Goal: Task Accomplishment & Management: Manage account settings

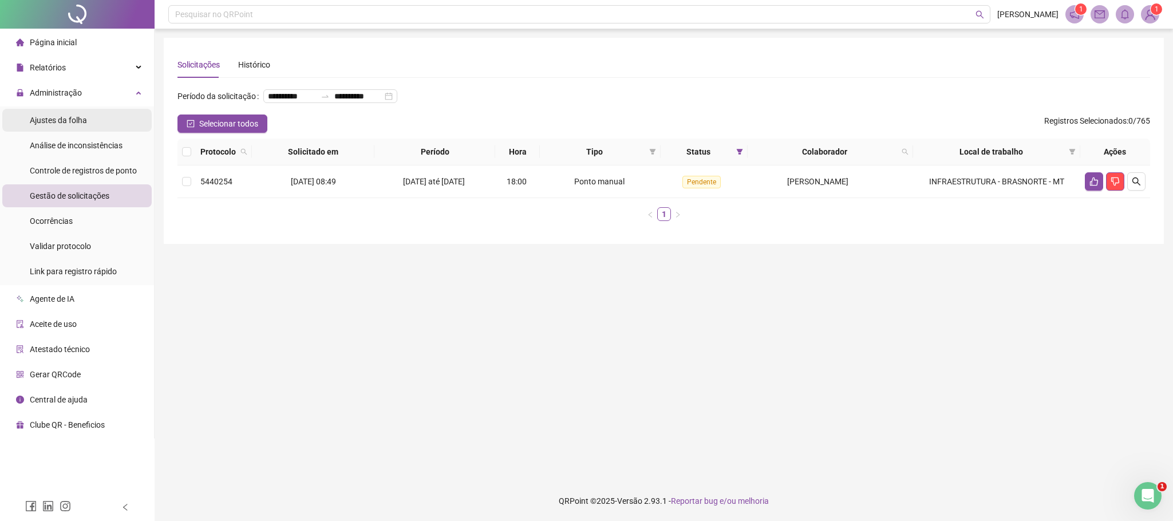
click at [66, 126] on div "Ajustes da folha" at bounding box center [58, 120] width 57 height 23
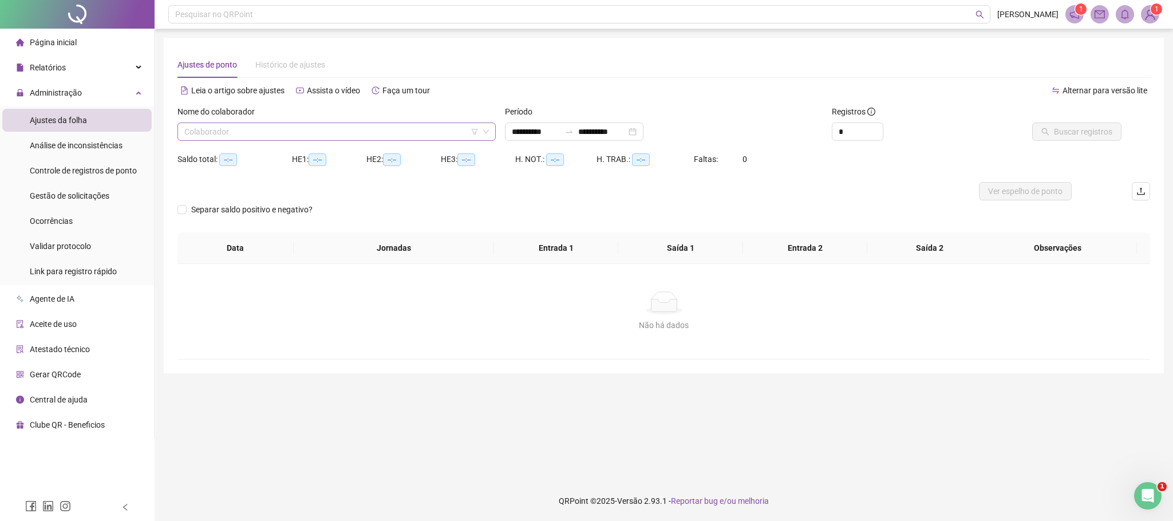
type input "**********"
click at [213, 131] on input "search" at bounding box center [331, 131] width 294 height 17
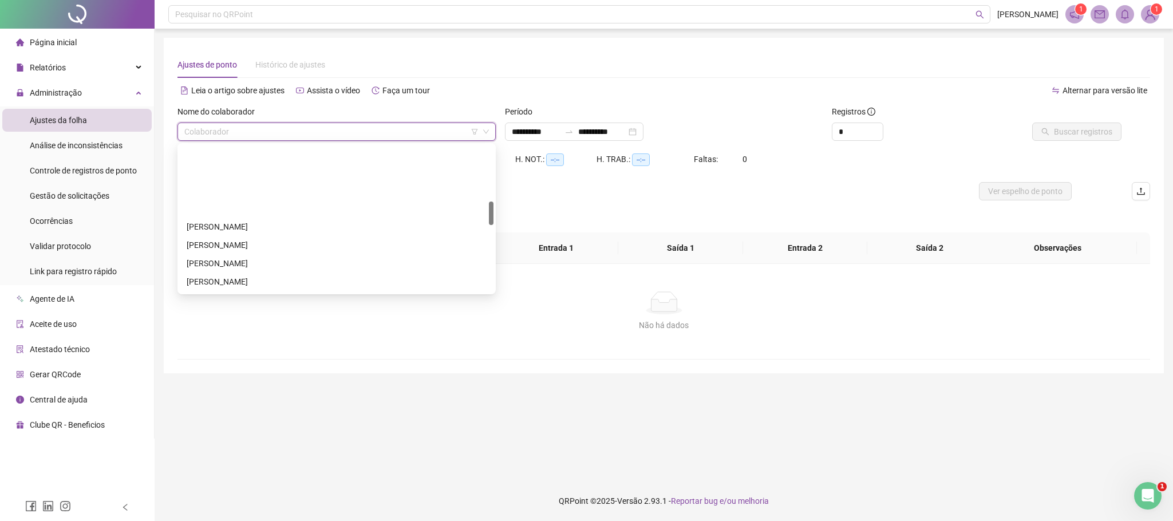
scroll to position [344, 0]
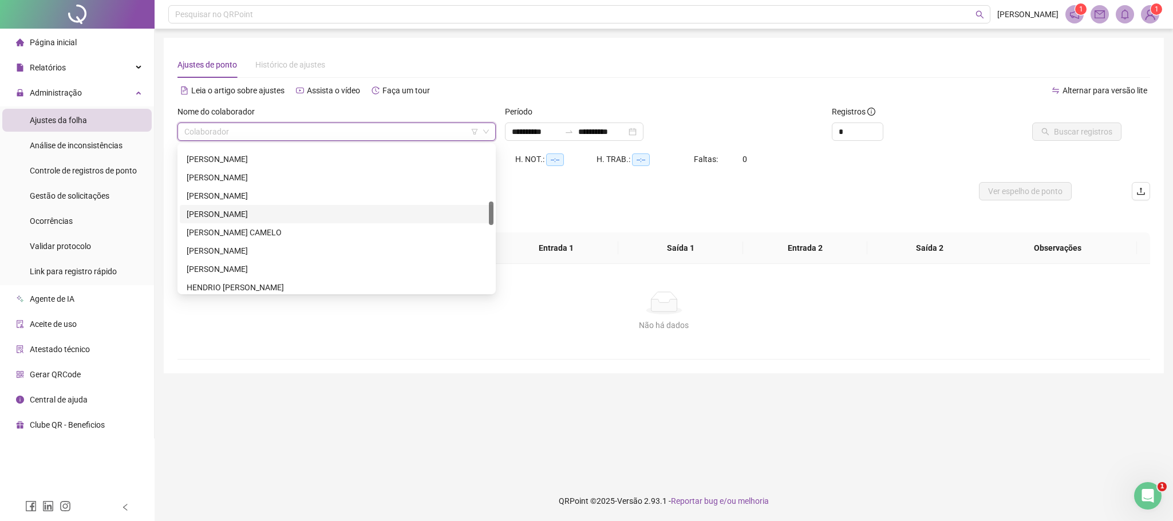
click at [1155, 14] on span "1" at bounding box center [1157, 8] width 4 height 11
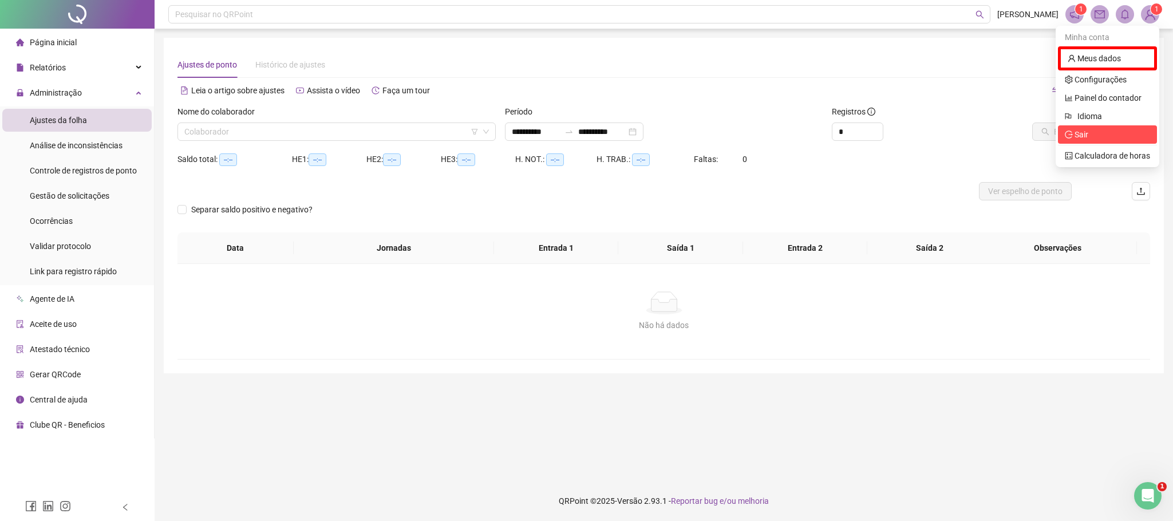
click at [1098, 137] on span "Sair" at bounding box center [1107, 134] width 85 height 13
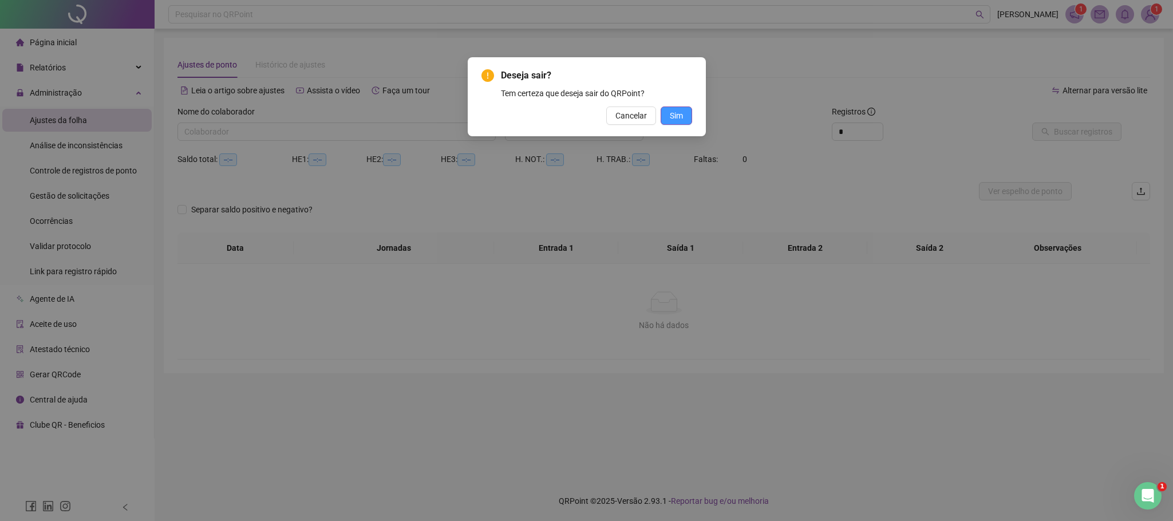
click at [688, 119] on button "Sim" at bounding box center [676, 115] width 31 height 18
